Goal: Information Seeking & Learning: Learn about a topic

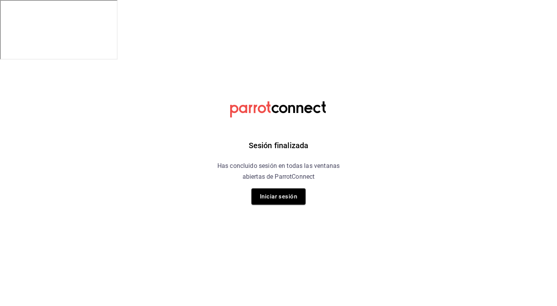
click at [285, 195] on button "Iniciar sesión" at bounding box center [278, 196] width 54 height 16
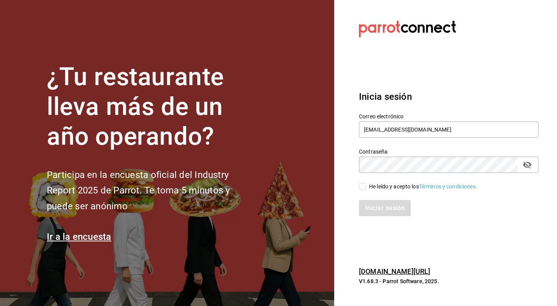
click at [365, 186] on input "He leído y acepto los Términos y condiciones." at bounding box center [362, 186] width 7 height 7
checkbox input "true"
click at [370, 206] on button "Iniciar sesión" at bounding box center [385, 208] width 53 height 16
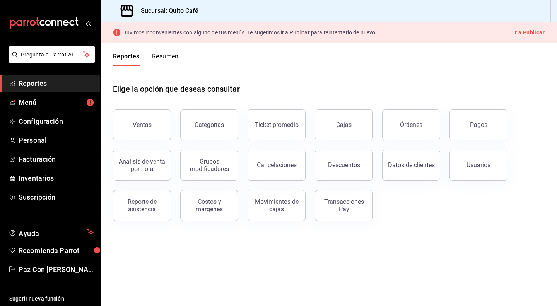
click at [216, 120] on button "Categorías" at bounding box center [209, 124] width 58 height 31
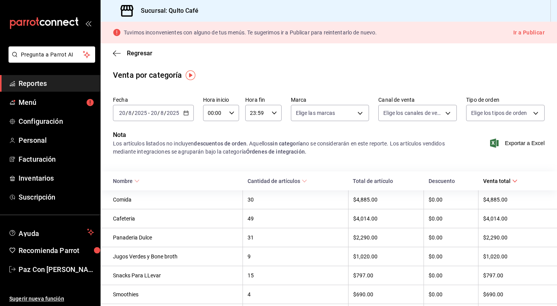
click at [119, 54] on icon "button" at bounding box center [117, 53] width 8 height 7
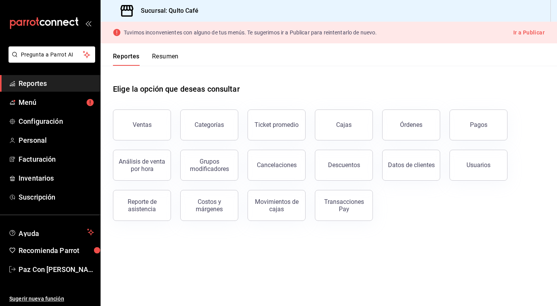
click at [153, 136] on button "Ventas" at bounding box center [142, 124] width 58 height 31
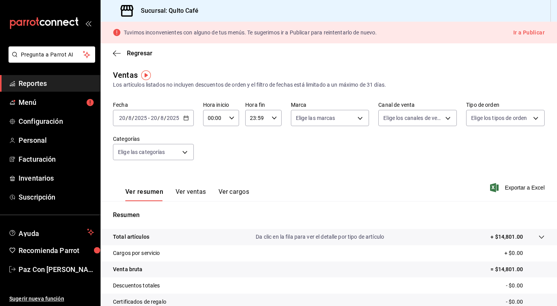
click at [192, 194] on button "Ver ventas" at bounding box center [190, 194] width 31 height 13
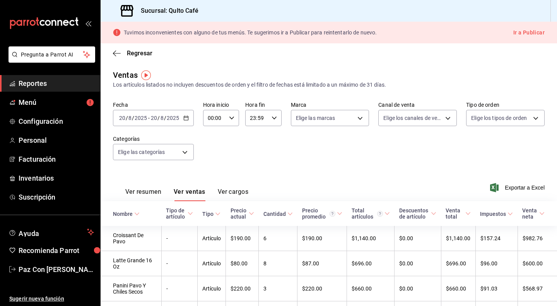
click at [188, 213] on \(Stroke\) at bounding box center [190, 213] width 5 height 3
click at [187, 213] on icon at bounding box center [189, 213] width 5 height 5
click at [119, 52] on icon "button" at bounding box center [117, 53] width 8 height 7
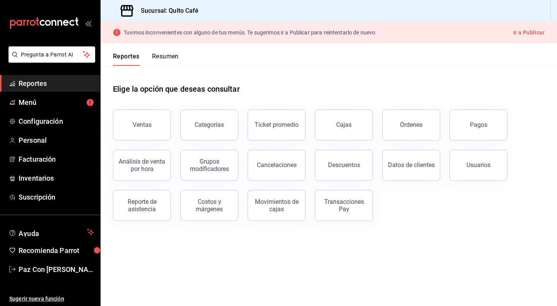
click at [265, 122] on div "Ticket promedio" at bounding box center [276, 124] width 44 height 7
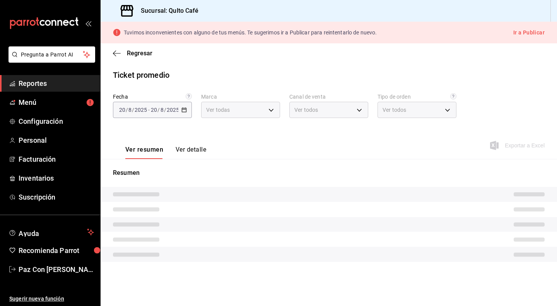
type input "e0f6fb0a-c155-4c46-ab4d-b520279e7659"
type input "PARROT,UBER_EATS,RAPPI,DIDI_FOOD,ONLINE"
type input "0d8a9205-e3e0-41eb-ae01-a005338c5d11,ff01e4fa-cc96-4b6e-810f-8760a8a24a1a,02dac…"
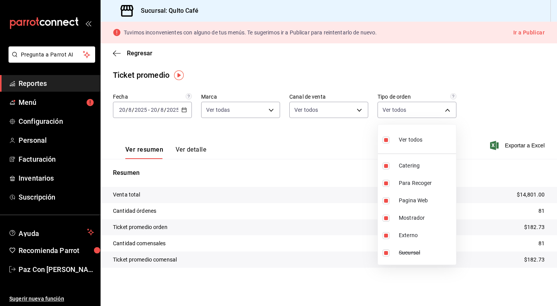
click at [439, 110] on body "Pregunta a Parrot AI Reportes Menú Configuración Personal Facturación Inventari…" at bounding box center [278, 182] width 557 height 365
click at [439, 110] on div at bounding box center [278, 153] width 557 height 306
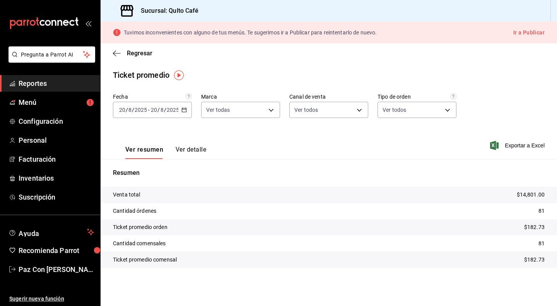
click at [121, 53] on span "Regresar" at bounding box center [132, 52] width 39 height 7
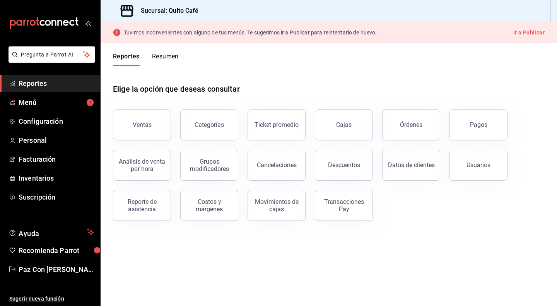
click at [196, 119] on button "Categorías" at bounding box center [209, 124] width 58 height 31
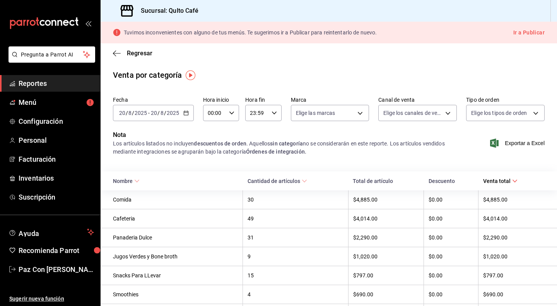
click at [186, 115] on icon "button" at bounding box center [185, 112] width 5 height 5
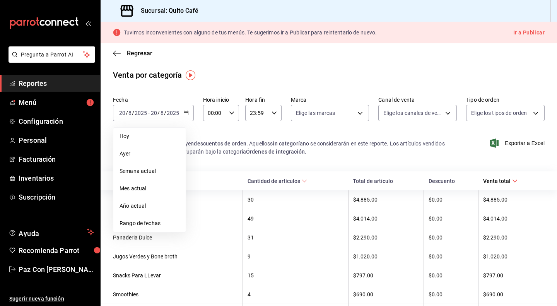
click at [152, 206] on span "Año actual" at bounding box center [149, 206] width 60 height 8
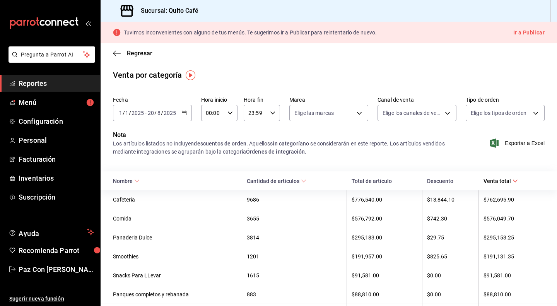
click at [510, 142] on span "Exportar a Excel" at bounding box center [517, 142] width 53 height 9
click at [184, 115] on \(Stroke\) "button" at bounding box center [184, 113] width 5 height 4
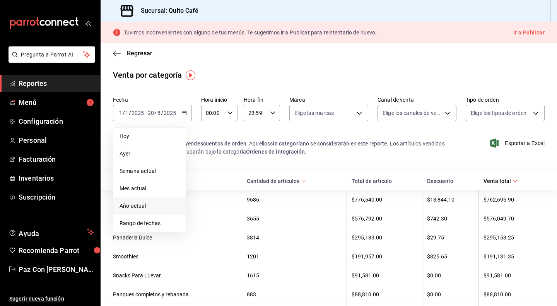
click at [168, 223] on span "Rango de fechas" at bounding box center [149, 223] width 60 height 8
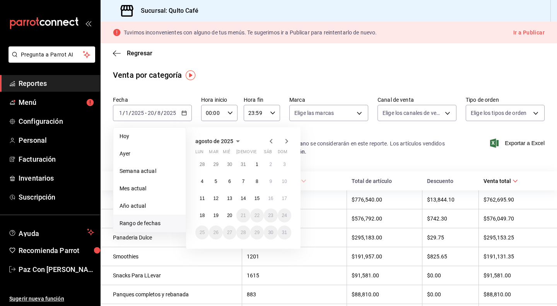
click at [273, 140] on icon "button" at bounding box center [270, 140] width 9 height 9
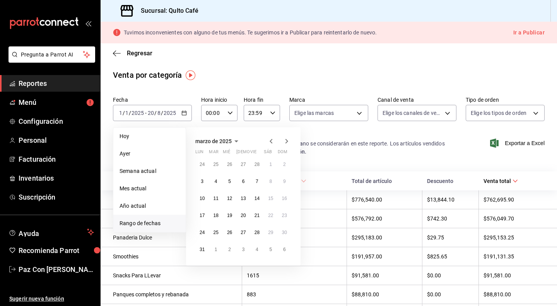
click at [273, 140] on icon "button" at bounding box center [270, 140] width 9 height 9
click at [230, 163] on abbr "1" at bounding box center [229, 164] width 3 height 5
click at [287, 141] on icon "button" at bounding box center [286, 141] width 3 height 5
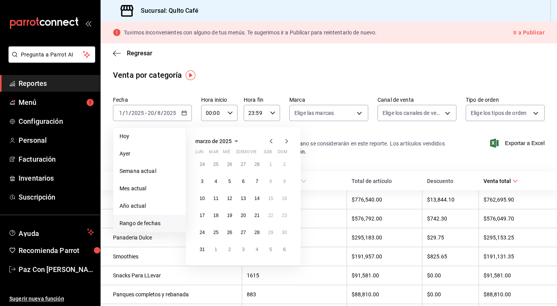
click at [287, 141] on icon "button" at bounding box center [286, 141] width 3 height 5
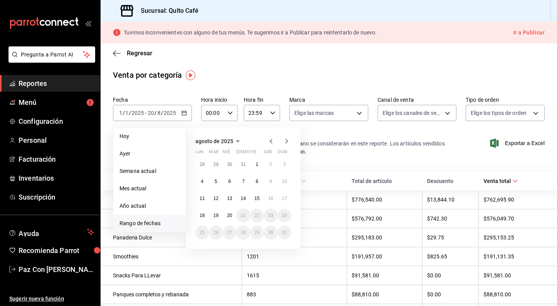
click at [269, 141] on icon "button" at bounding box center [270, 140] width 9 height 9
click at [243, 230] on abbr "31" at bounding box center [242, 232] width 5 height 5
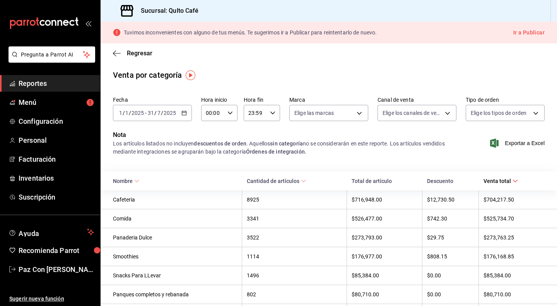
click at [511, 144] on span "Exportar a Excel" at bounding box center [517, 142] width 53 height 9
click at [511, 47] on div "Regresar" at bounding box center [328, 53] width 456 height 20
click at [513, 143] on span "Exportar a Excel" at bounding box center [517, 142] width 53 height 9
drag, startPoint x: 112, startPoint y: 182, endPoint x: 222, endPoint y: 203, distance: 112.2
click at [222, 203] on table "Nombre Cantidad de artículos Total de artículo Descuento Venta total Cafeteria …" at bounding box center [328, 295] width 456 height 249
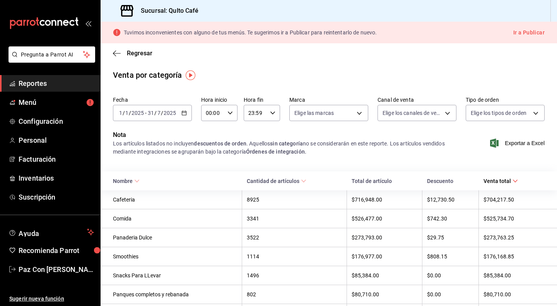
drag, startPoint x: 111, startPoint y: 178, endPoint x: 198, endPoint y: 187, distance: 87.4
click at [198, 187] on th "Nombre" at bounding box center [170, 180] width 141 height 19
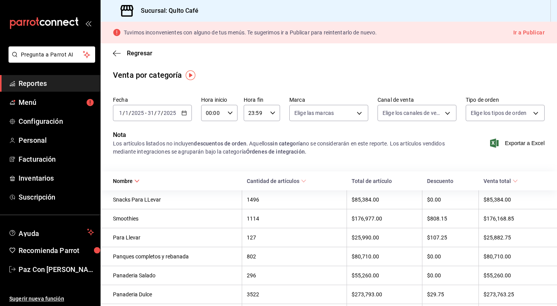
click at [512, 182] on icon at bounding box center [514, 180] width 5 height 5
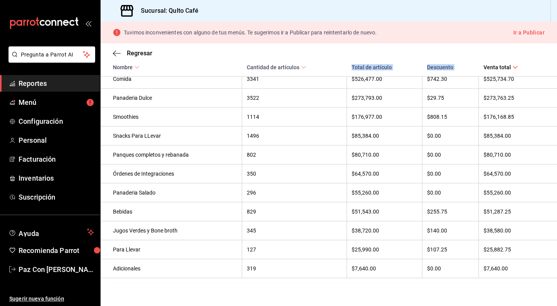
scroll to position [159, 0]
drag, startPoint x: 114, startPoint y: 201, endPoint x: 426, endPoint y: 290, distance: 324.1
click at [426, 290] on div "Fecha [DATE] [DATE] - [DATE] [DATE] Hora inicio 00:00 Hora inicio Hora fin 23:5…" at bounding box center [328, 116] width 456 height 354
copy thead "Nombre Cantidad de artículos Total de artículo Descuento Venta total"
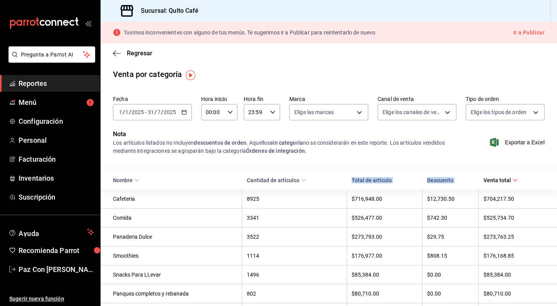
scroll to position [0, 0]
click at [183, 119] on div "[DATE] [DATE] - [DATE] [DATE]" at bounding box center [152, 113] width 79 height 16
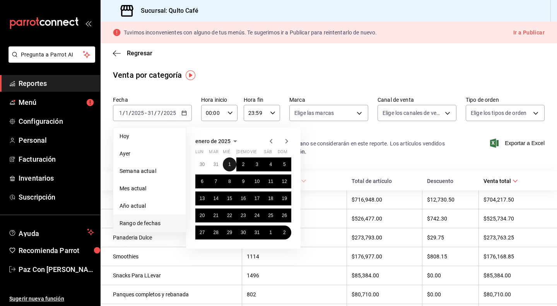
click at [231, 163] on button "1" at bounding box center [230, 164] width 14 height 14
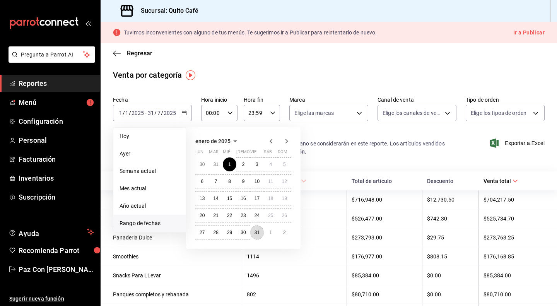
click at [257, 232] on abbr "31" at bounding box center [256, 232] width 5 height 5
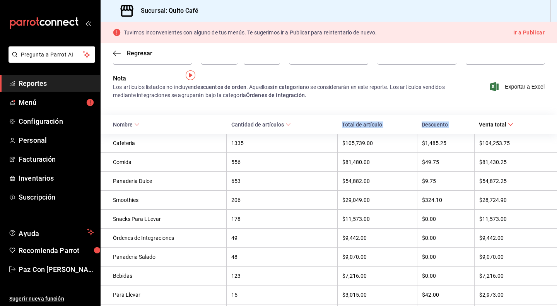
scroll to position [106, 0]
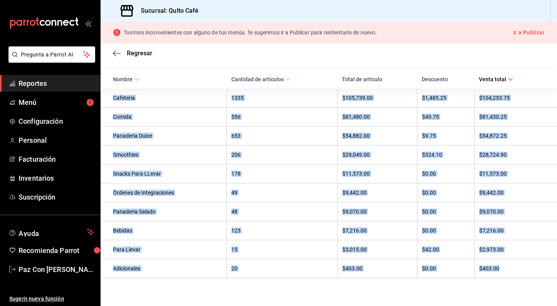
drag, startPoint x: 112, startPoint y: 200, endPoint x: 508, endPoint y: 270, distance: 401.9
click at [508, 270] on tbody "Cafeteria 1335 $105,739.00 $1,485.25 $104,253.75 Comida 556 $81,480.00 $49.75 $…" at bounding box center [328, 183] width 456 height 189
copy tbody "Cafeteria 1335 $105,739.00 $1,485.25 $104,253.75 Comida 556 $81,480.00 $49.75 $…"
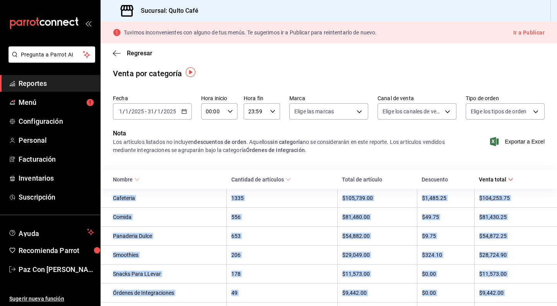
scroll to position [0, 0]
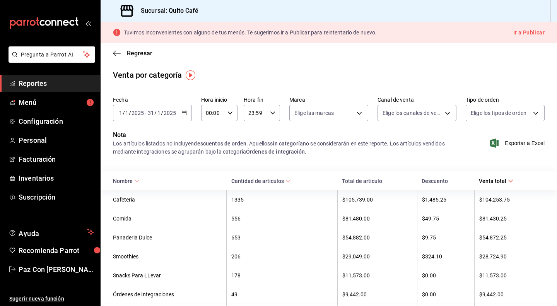
click at [152, 108] on div "[DATE] [DATE] - [DATE] [DATE]" at bounding box center [152, 113] width 79 height 16
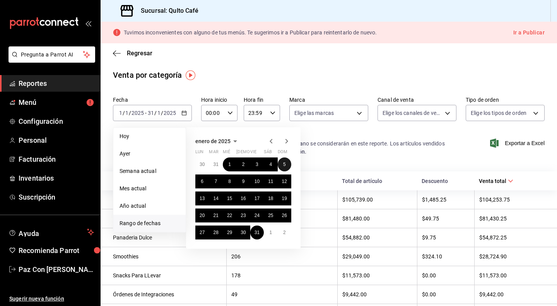
click at [290, 166] on button "5" at bounding box center [285, 164] width 14 height 14
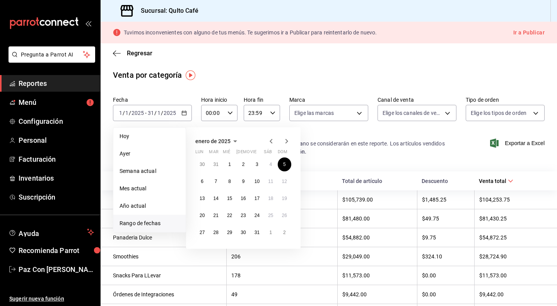
click at [399, 150] on div "Los artículos listados no incluyen descuentos de orden . Aquellos sin categoría…" at bounding box center [284, 148] width 343 height 16
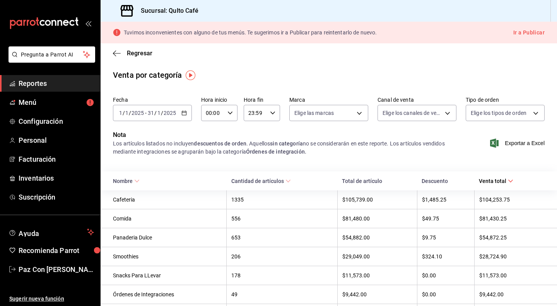
click at [143, 109] on div "[DATE] [DATE] - [DATE] [DATE]" at bounding box center [152, 113] width 79 height 16
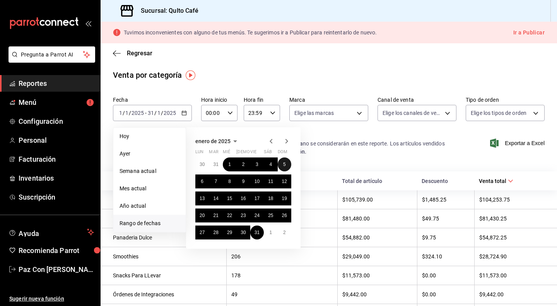
click at [288, 164] on button "5" at bounding box center [285, 164] width 14 height 14
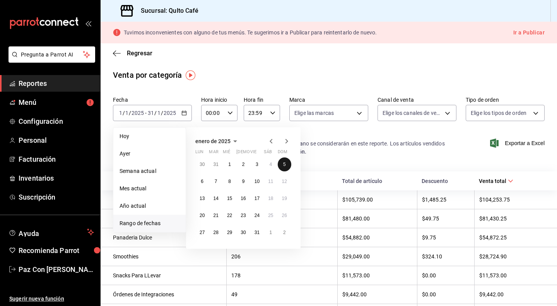
click at [288, 164] on button "5" at bounding box center [285, 164] width 14 height 14
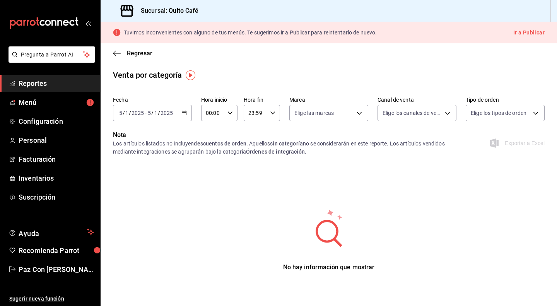
click at [186, 115] on \(Stroke\) "button" at bounding box center [184, 113] width 5 height 4
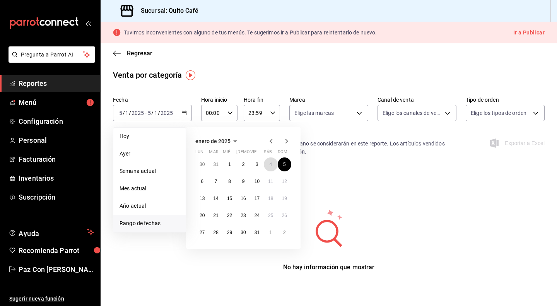
click at [270, 167] on button "4" at bounding box center [271, 164] width 14 height 14
click at [205, 177] on button "6" at bounding box center [202, 181] width 14 height 14
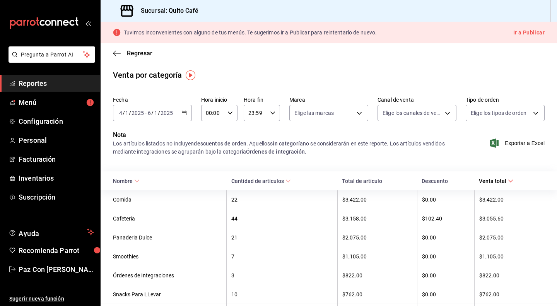
click at [182, 113] on icon "button" at bounding box center [183, 112] width 5 height 5
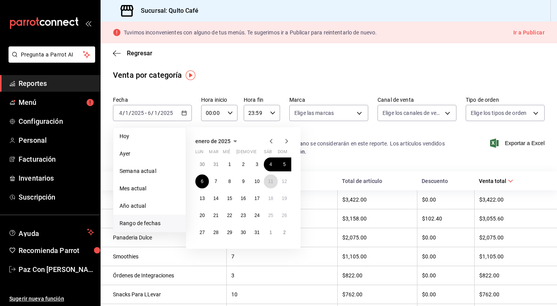
click at [271, 179] on abbr "11" at bounding box center [270, 181] width 5 height 5
click at [282, 180] on abbr "12" at bounding box center [284, 181] width 5 height 5
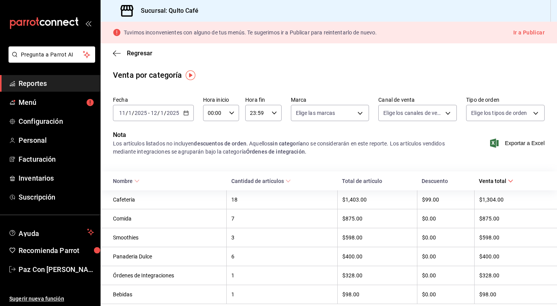
click at [190, 112] on div "[DATE] [DATE] - [DATE] [DATE]" at bounding box center [153, 113] width 81 height 16
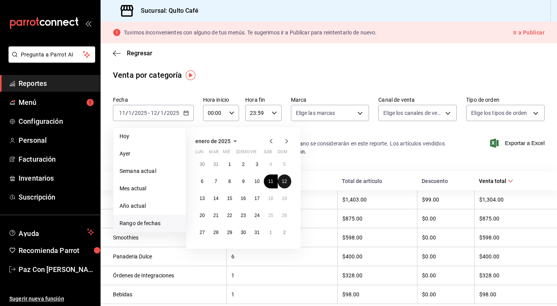
click at [285, 186] on button "12" at bounding box center [285, 181] width 14 height 14
click at [324, 160] on div "Nota Los artículos listados no incluyen descuentos de orden . Aquellos sin cate…" at bounding box center [328, 147] width 456 height 35
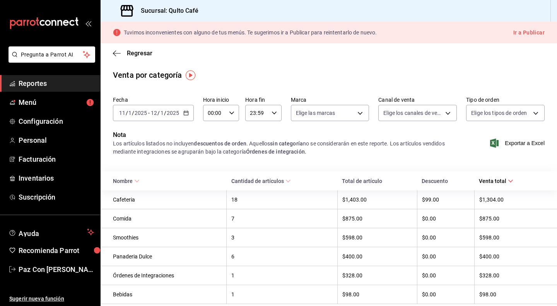
click at [167, 115] on input "2025" at bounding box center [172, 113] width 13 height 6
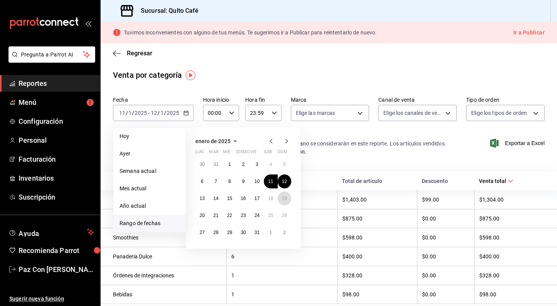
click at [285, 198] on abbr "19" at bounding box center [284, 198] width 5 height 5
click at [335, 160] on div "Nota Los artículos listados no incluyen descuentos de orden . Aquellos sin cate…" at bounding box center [328, 147] width 456 height 35
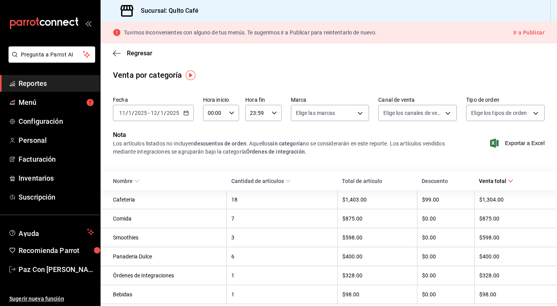
click at [169, 111] on input "2025" at bounding box center [172, 113] width 13 height 6
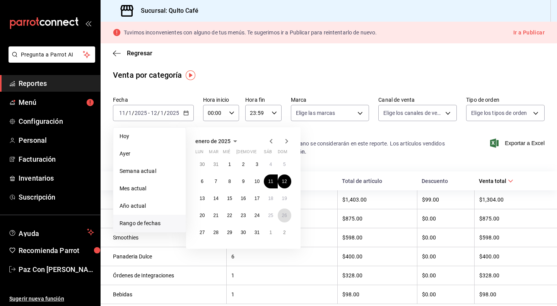
click at [286, 214] on abbr "26" at bounding box center [284, 215] width 5 height 5
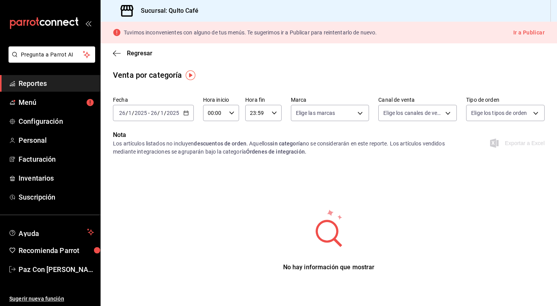
click at [185, 116] on div "[DATE] [DATE] - [DATE] [DATE]" at bounding box center [153, 113] width 81 height 16
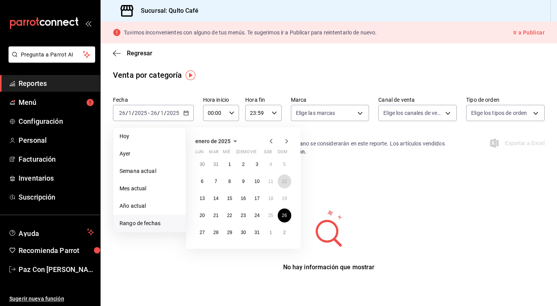
click at [287, 182] on button "12" at bounding box center [285, 181] width 14 height 14
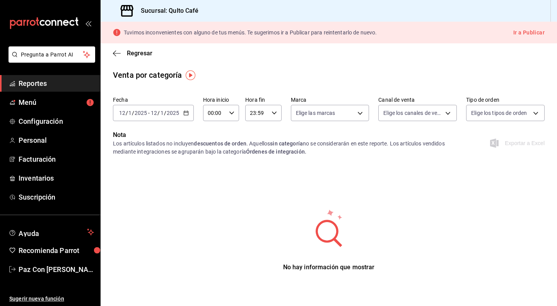
click at [188, 113] on icon "button" at bounding box center [185, 112] width 5 height 5
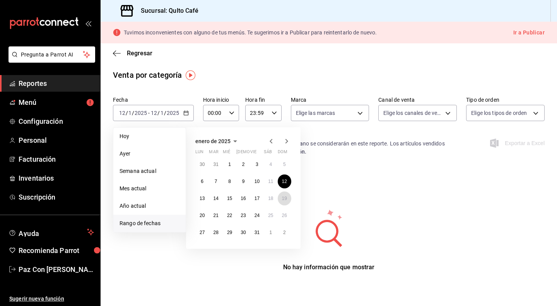
click at [286, 200] on abbr "19" at bounding box center [284, 198] width 5 height 5
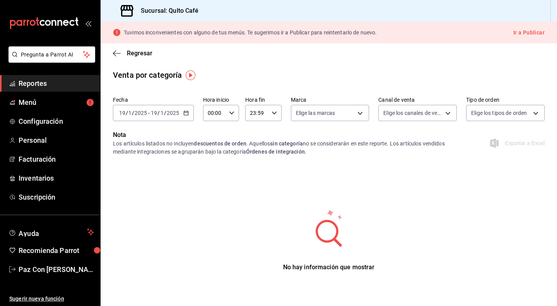
click at [184, 113] on icon "button" at bounding box center [185, 112] width 5 height 5
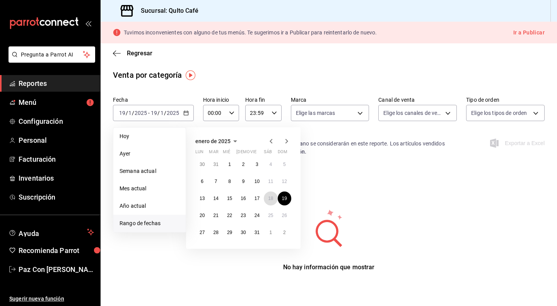
click at [271, 197] on abbr "18" at bounding box center [270, 198] width 5 height 5
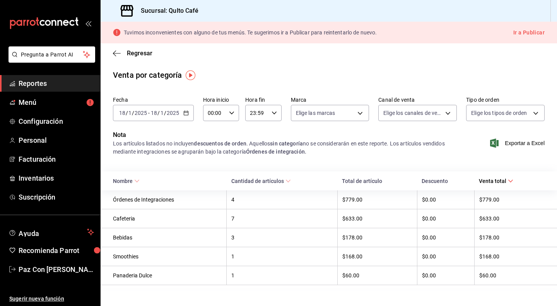
click at [118, 53] on icon "button" at bounding box center [117, 53] width 8 height 0
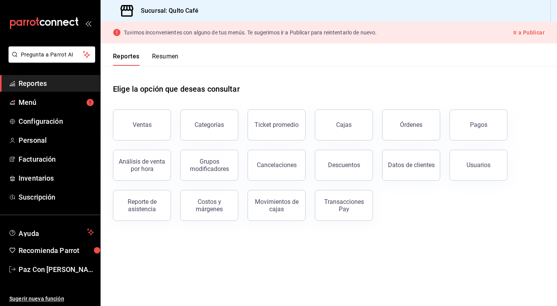
click at [403, 117] on button "Órdenes" at bounding box center [411, 124] width 58 height 31
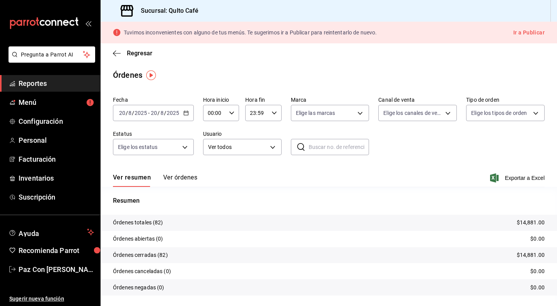
click at [179, 113] on div "[DATE] [DATE]" at bounding box center [165, 113] width 30 height 6
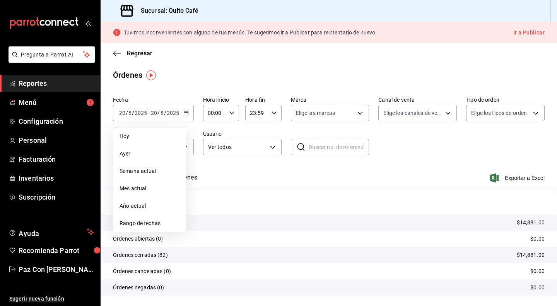
click at [143, 223] on span "Rango de fechas" at bounding box center [149, 223] width 60 height 8
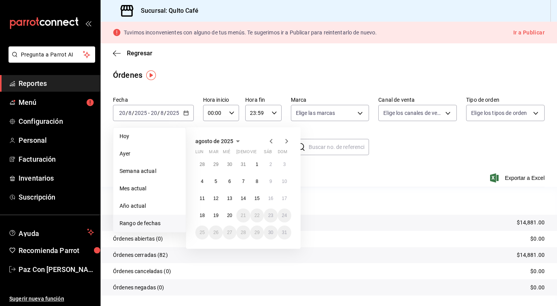
click at [273, 140] on icon "button" at bounding box center [270, 140] width 9 height 9
click at [272, 139] on icon "button" at bounding box center [270, 140] width 9 height 9
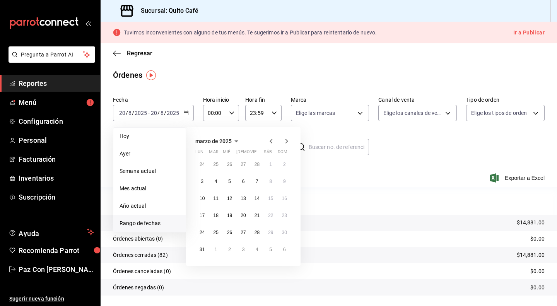
click at [272, 139] on icon "button" at bounding box center [270, 140] width 9 height 9
click at [229, 164] on abbr "1" at bounding box center [229, 164] width 3 height 5
click at [287, 139] on icon "button" at bounding box center [286, 140] width 9 height 9
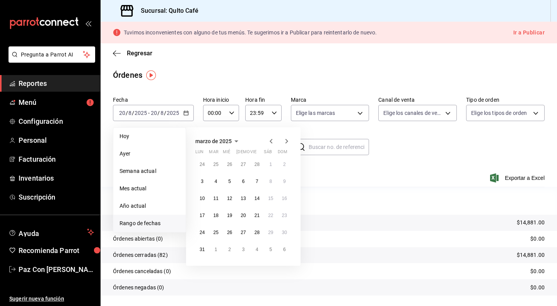
click at [287, 139] on icon "button" at bounding box center [286, 140] width 9 height 9
click at [244, 232] on abbr "31" at bounding box center [242, 232] width 5 height 5
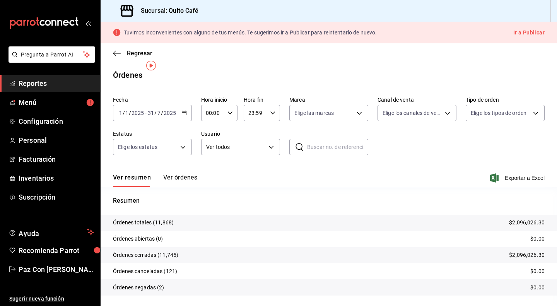
scroll to position [19, 0]
